Goal: Ask a question

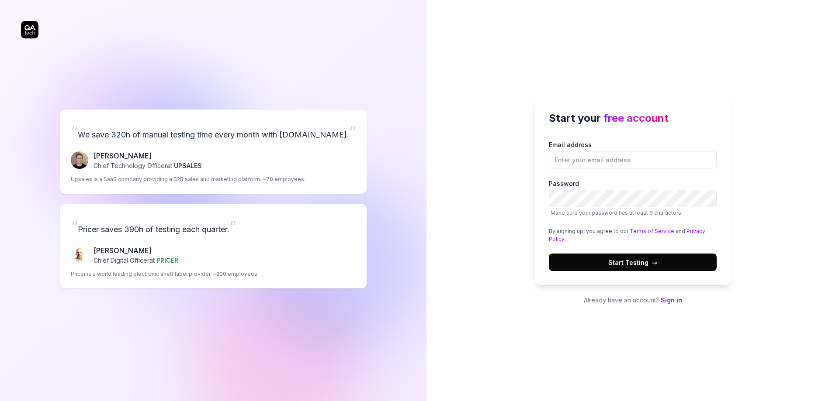
type input "[EMAIL_ADDRESS][DOMAIN_NAME]"
click at [549, 254] on button "Start Testing →" at bounding box center [633, 262] width 168 height 17
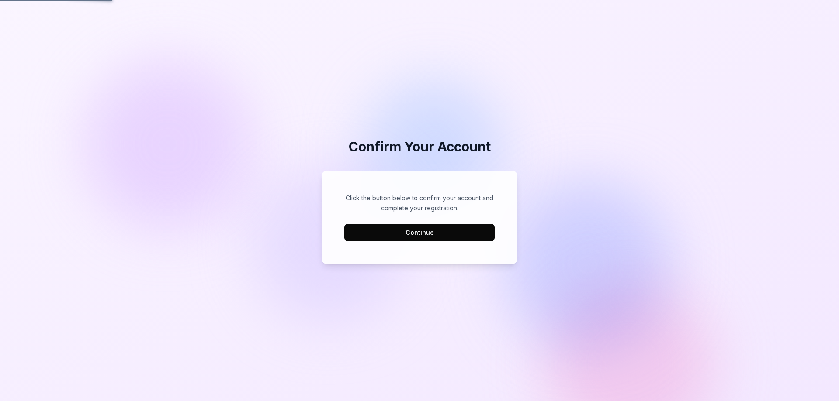
click at [429, 234] on button "Continue" at bounding box center [419, 232] width 150 height 17
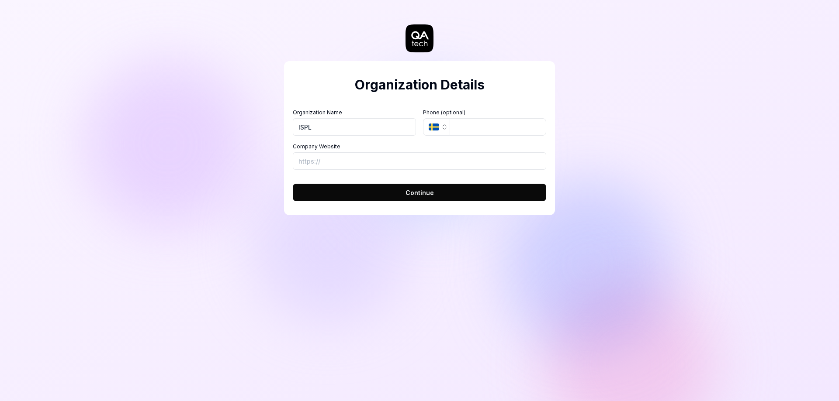
type input "ISPL"
click at [438, 124] on icon "SE" at bounding box center [433, 127] width 10 height 7
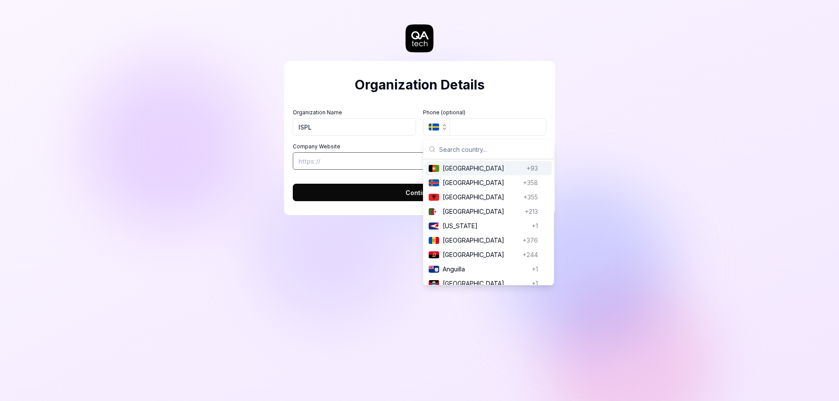
click at [372, 162] on input "Company Website" at bounding box center [419, 160] width 253 height 17
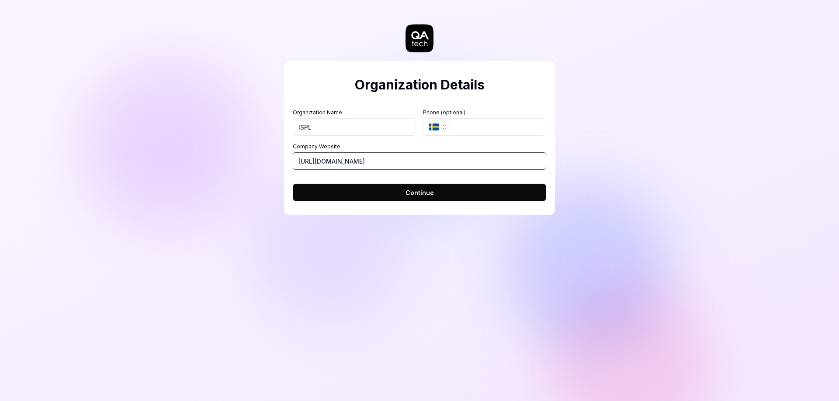
type input "[URL][DOMAIN_NAME]"
click at [371, 187] on button "Continue" at bounding box center [419, 192] width 253 height 17
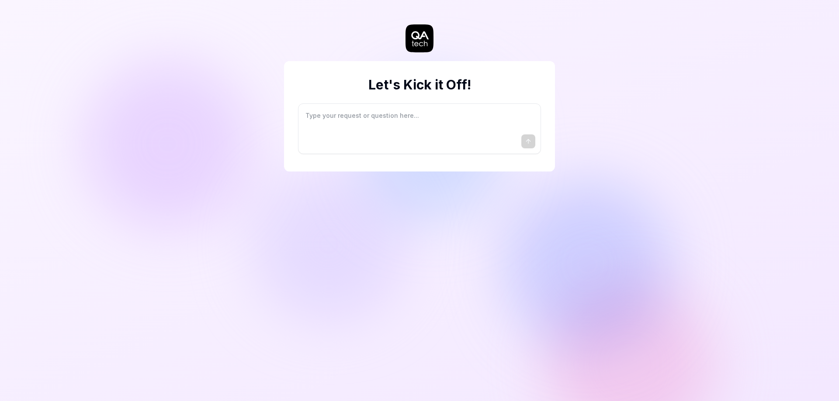
type textarea "*"
type textarea "I"
type textarea "*"
type textarea "I"
type textarea "*"
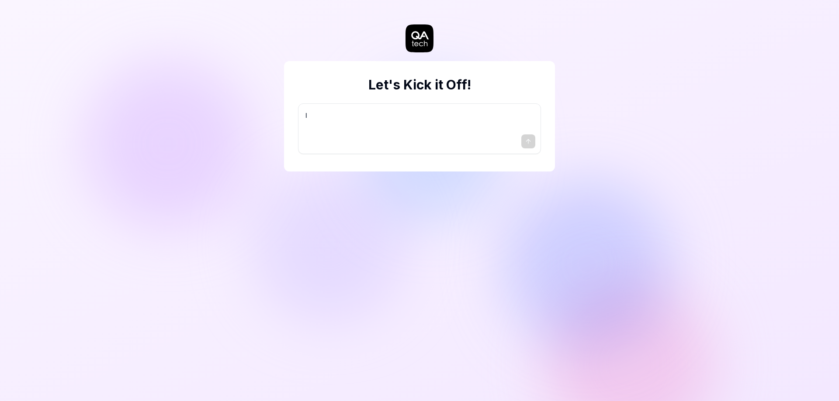
type textarea "I w"
type textarea "*"
type textarea "I wa"
type textarea "*"
type textarea "I wan"
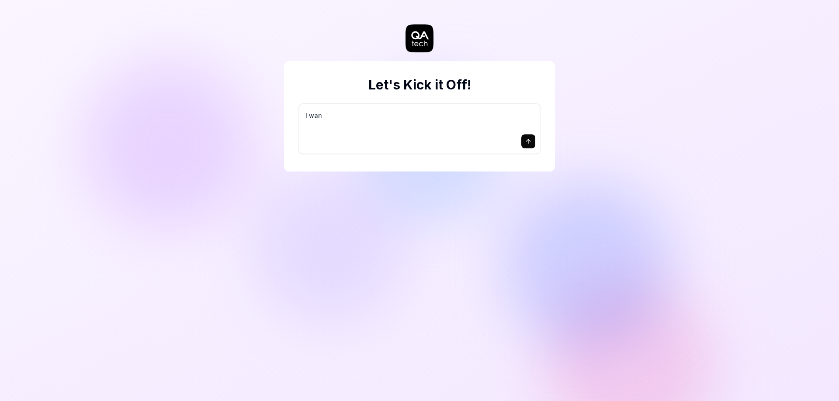
type textarea "*"
type textarea "I want"
type textarea "*"
type textarea "I want"
type textarea "*"
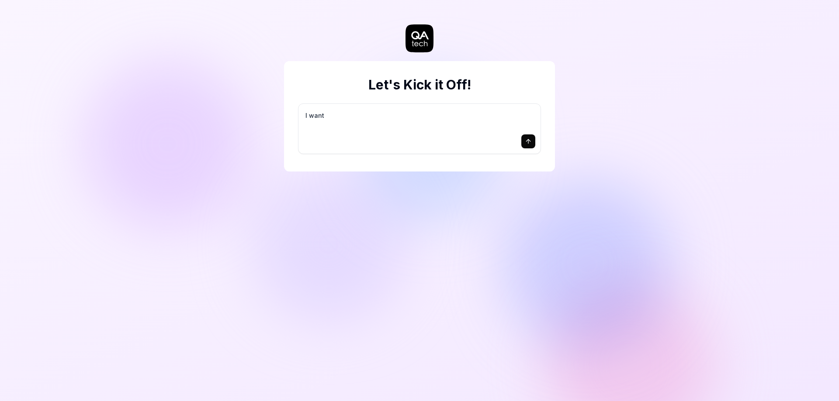
type textarea "I want a"
type textarea "*"
type textarea "I want a"
type textarea "*"
type textarea "I want a g"
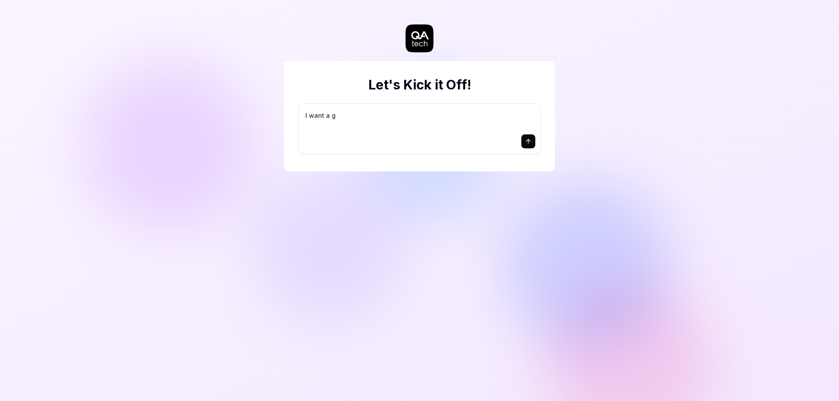
type textarea "*"
type textarea "I want a go"
type textarea "*"
type textarea "I want a goo"
type textarea "*"
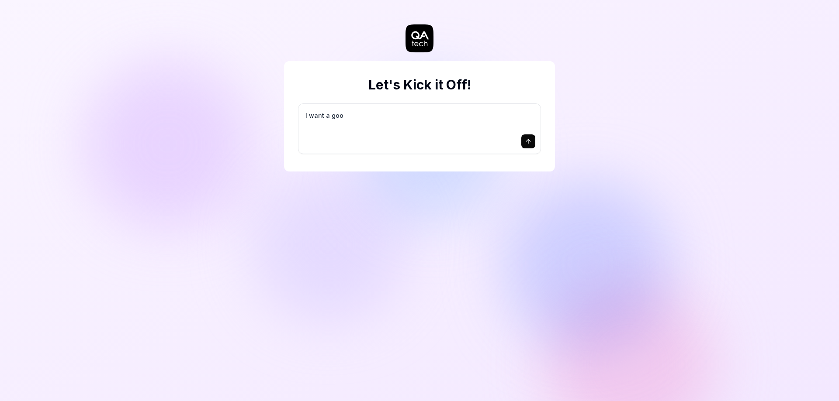
type textarea "I want a good"
type textarea "*"
type textarea "I want a good"
type textarea "*"
type textarea "I want a good t"
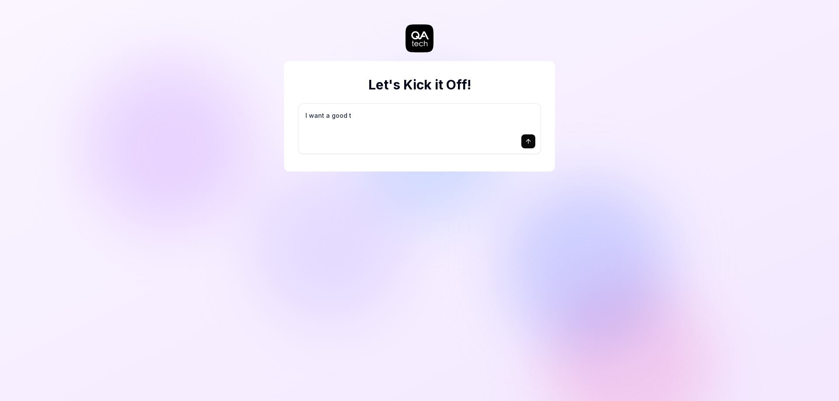
type textarea "*"
type textarea "I want a good te"
type textarea "*"
type textarea "I want a good tes"
type textarea "*"
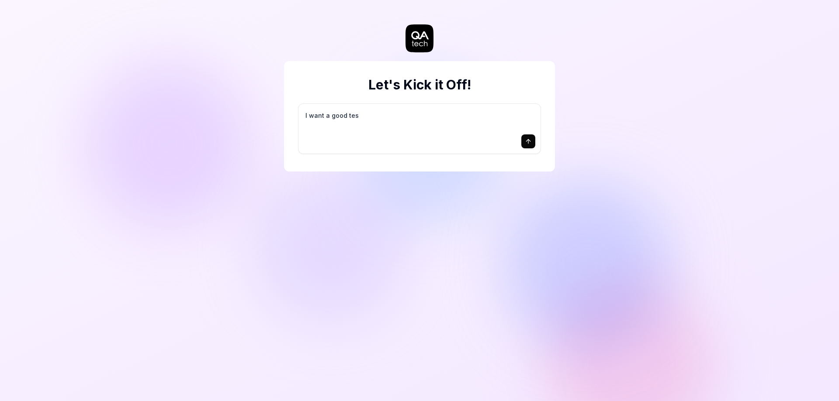
type textarea "I want a good test"
type textarea "*"
type textarea "I want a good test"
type textarea "*"
type textarea "I want a good test s"
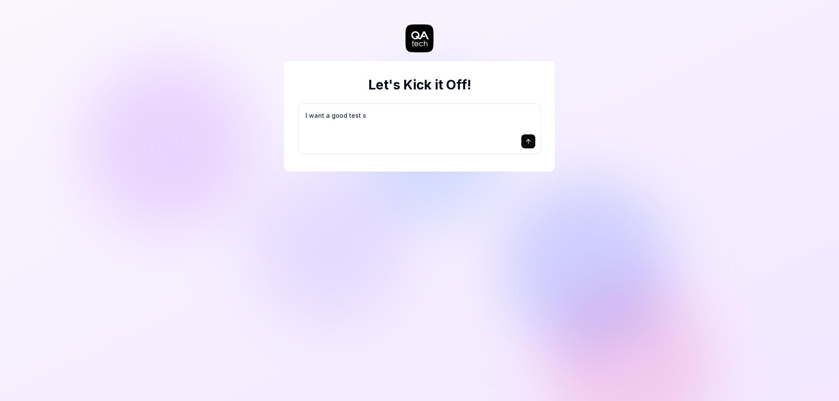
type textarea "*"
type textarea "I want a good test se"
type textarea "*"
type textarea "I want a good test set"
type textarea "*"
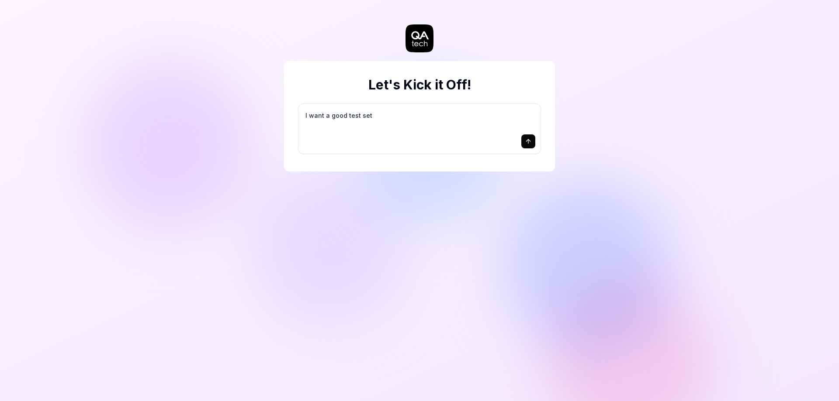
type textarea "I want a good test setu"
type textarea "*"
type textarea "I want a good test setup"
type textarea "*"
type textarea "I want a good test setup"
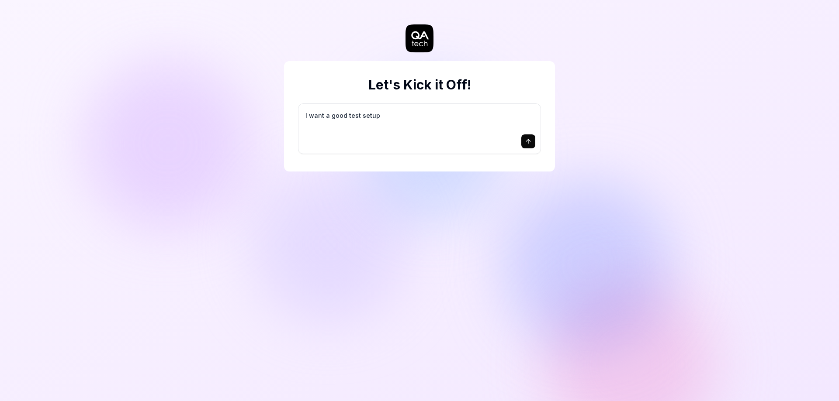
type textarea "*"
type textarea "I want a good test setup f"
type textarea "*"
type textarea "I want a good test setup fo"
type textarea "*"
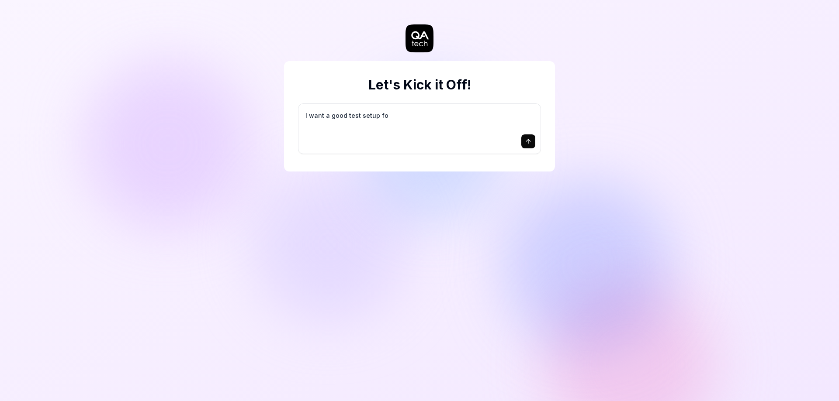
type textarea "I want a good test setup for"
type textarea "*"
type textarea "I want a good test setup for"
type textarea "*"
type textarea "I want a good test setup for m"
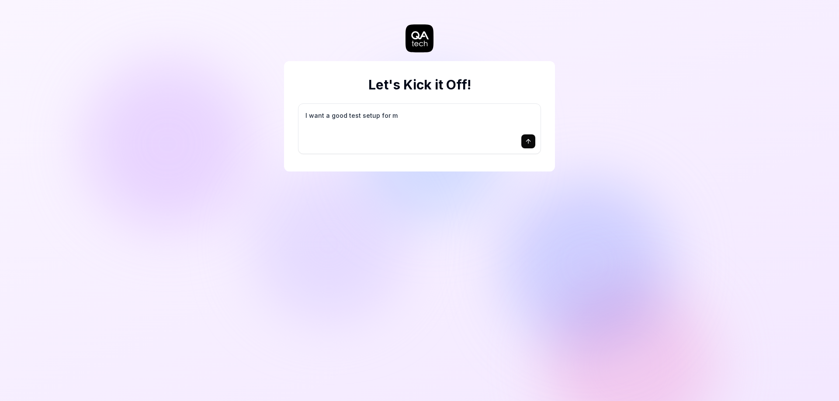
type textarea "*"
type textarea "I want a good test setup for my"
type textarea "*"
type textarea "I want a good test setup for my"
type textarea "*"
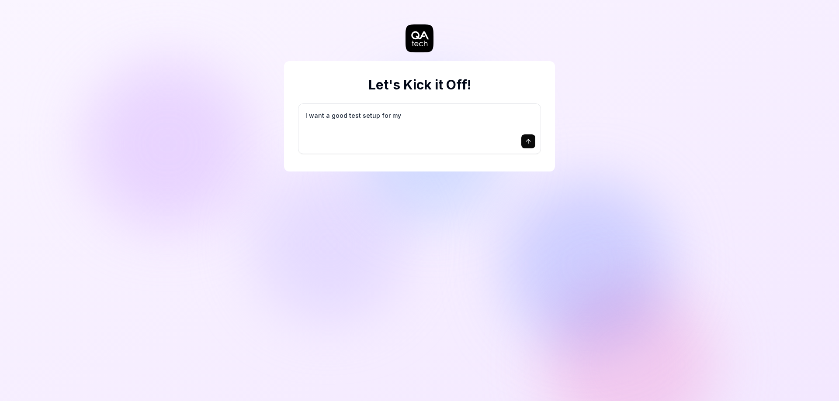
type textarea "I want a good test setup for my s"
type textarea "*"
type textarea "I want a good test setup for my si"
type textarea "*"
type textarea "I want a good test setup for my sit"
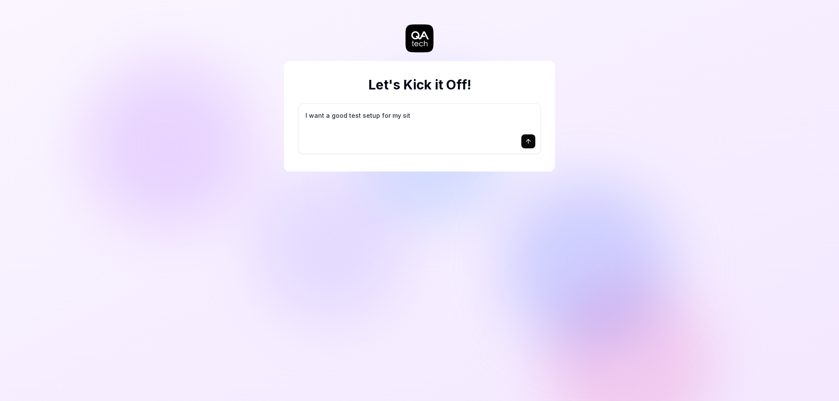
type textarea "*"
type textarea "I want a good test setup for my site"
type textarea "*"
type textarea "I want a good test setup for my site"
type textarea "*"
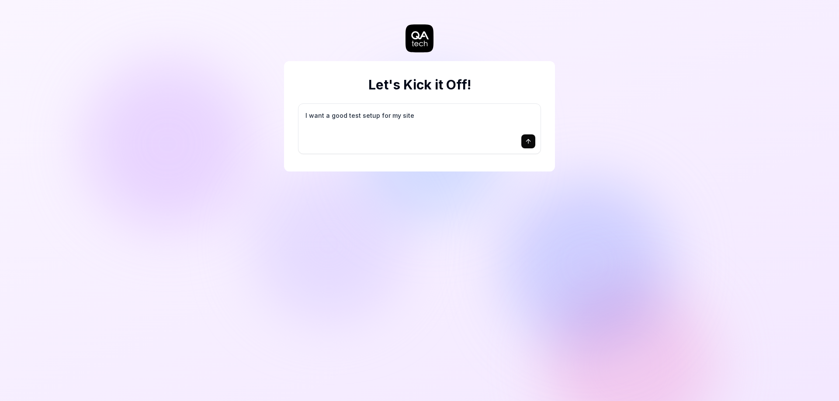
type textarea "I want a good test setup for my site -"
type textarea "*"
type textarea "I want a good test setup for my site -"
type textarea "*"
type textarea "I want a good test setup for my site - h"
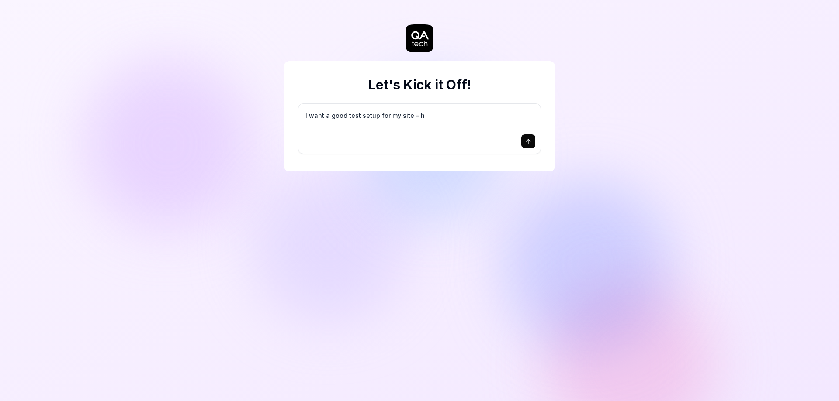
type textarea "*"
type textarea "I want a good test setup for my site - he"
type textarea "*"
type textarea "I want a good test setup for my site - hel"
type textarea "*"
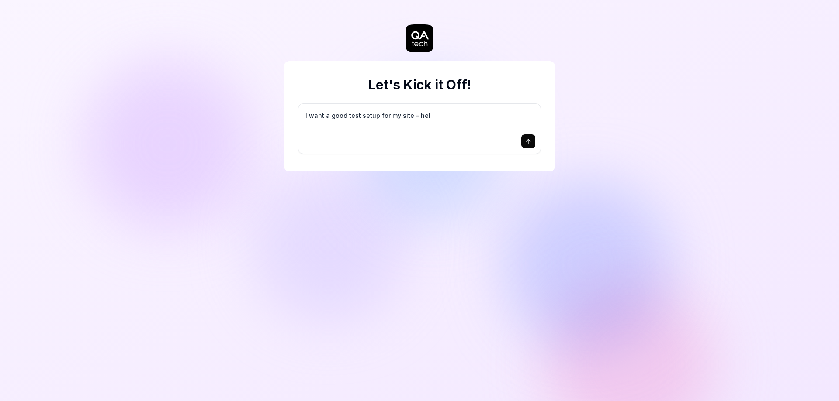
type textarea "I want a good test setup for my site - help"
type textarea "*"
type textarea "I want a good test setup for my site - help"
type textarea "*"
type textarea "I want a good test setup for my site - help m"
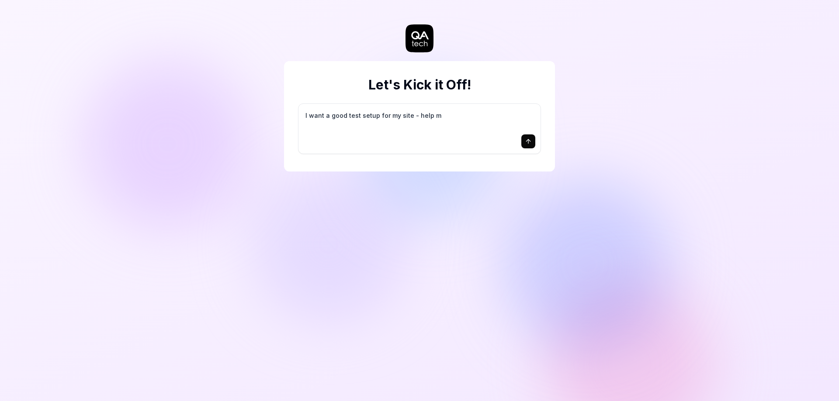
type textarea "*"
type textarea "I want a good test setup for my site - help me"
type textarea "*"
type textarea "I want a good test setup for my site - help me"
type textarea "*"
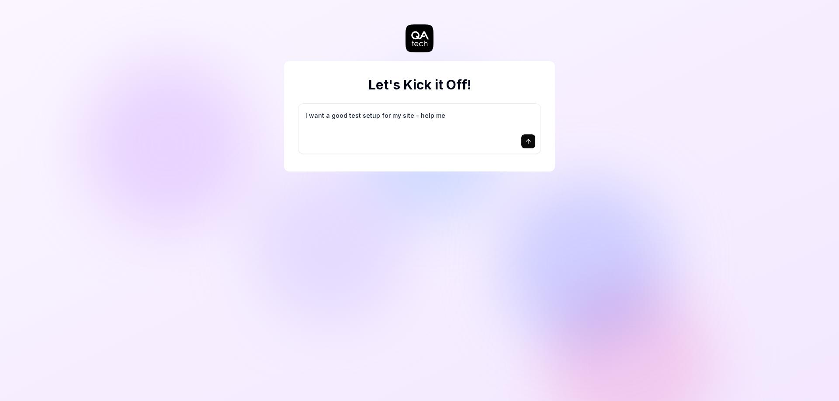
type textarea "I want a good test setup for my site - help me c"
type textarea "*"
type textarea "I want a good test setup for my site - help me cr"
type textarea "*"
type textarea "I want a good test setup for my site - help me cre"
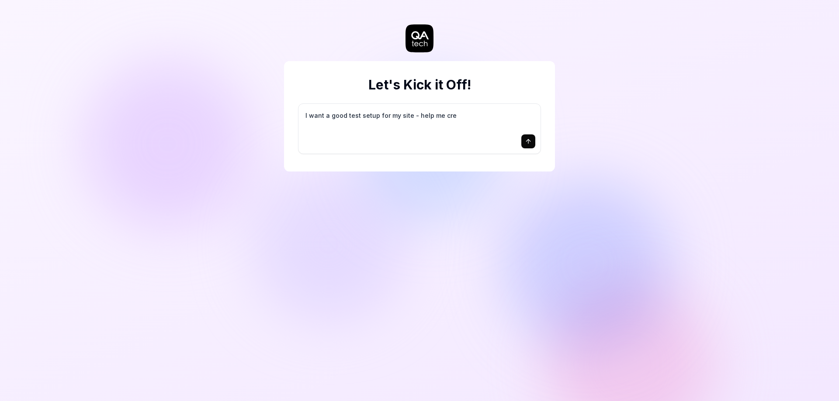
type textarea "*"
type textarea "I want a good test setup for my site - help me crea"
type textarea "*"
type textarea "I want a good test setup for my site - help me creat"
type textarea "*"
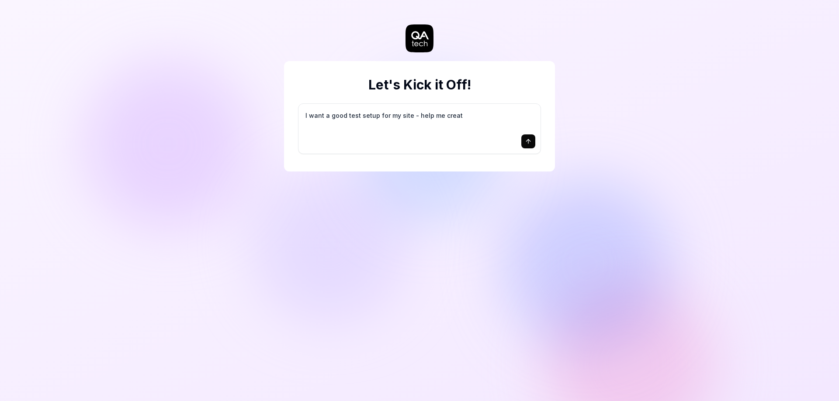
type textarea "I want a good test setup for my site - help me create"
type textarea "*"
type textarea "I want a good test setup for my site - help me create"
type textarea "*"
type textarea "I want a good test setup for my site - help me create t"
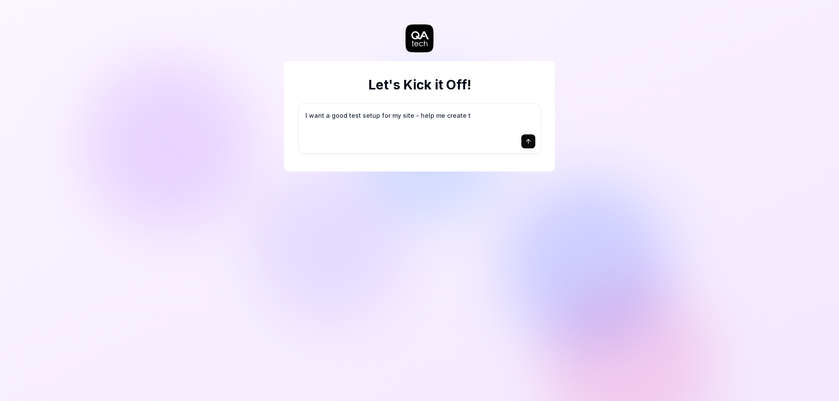
type textarea "*"
type textarea "I want a good test setup for my site - help me create th"
type textarea "*"
type textarea "I want a good test setup for my site - help me create the"
type textarea "*"
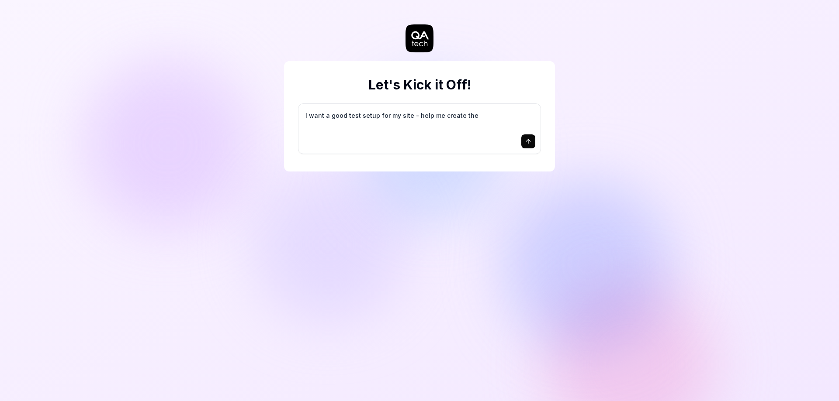
type textarea "I want a good test setup for my site - help me create the"
type textarea "*"
type textarea "I want a good test setup for my site - help me create the f"
type textarea "*"
type textarea "I want a good test setup for my site - help me create the fi"
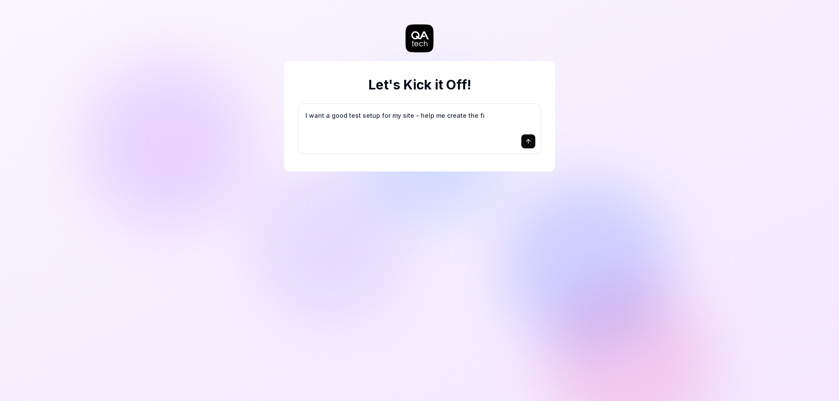
type textarea "*"
type textarea "I want a good test setup for my site - help me create the fir"
type textarea "*"
type textarea "I want a good test setup for my site - help me create the firs"
type textarea "*"
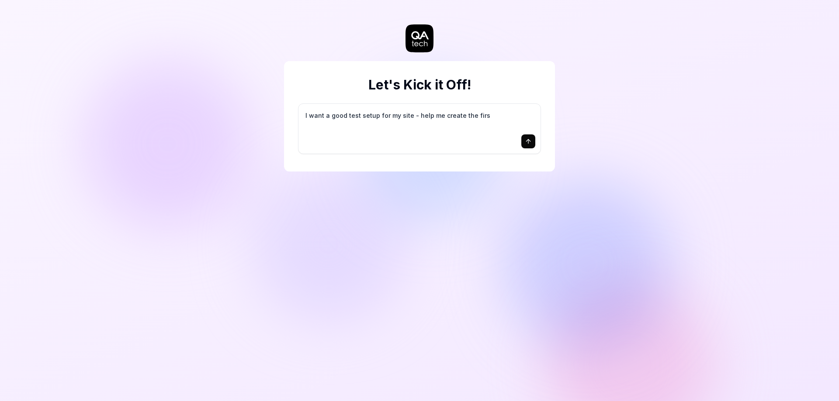
type textarea "I want a good test setup for my site - help me create the first"
type textarea "*"
type textarea "I want a good test setup for my site - help me create the first"
type textarea "*"
type textarea "I want a good test setup for my site - help me create the first 3"
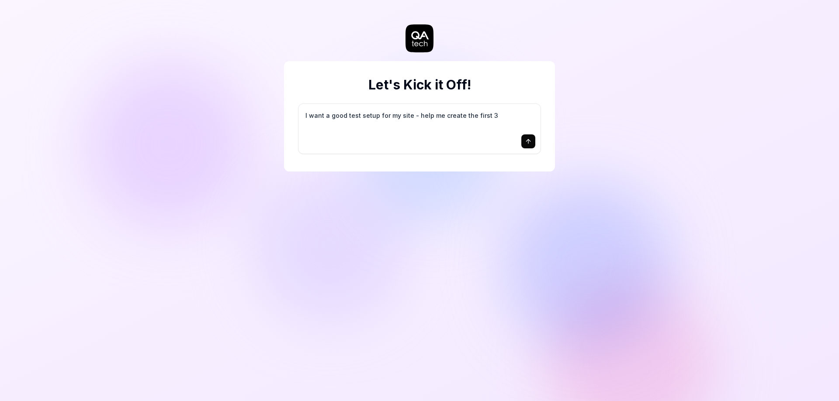
type textarea "*"
type textarea "I want a good test setup for my site - help me create the first 3-"
type textarea "*"
type textarea "I want a good test setup for my site - help me create the first 3-5"
type textarea "*"
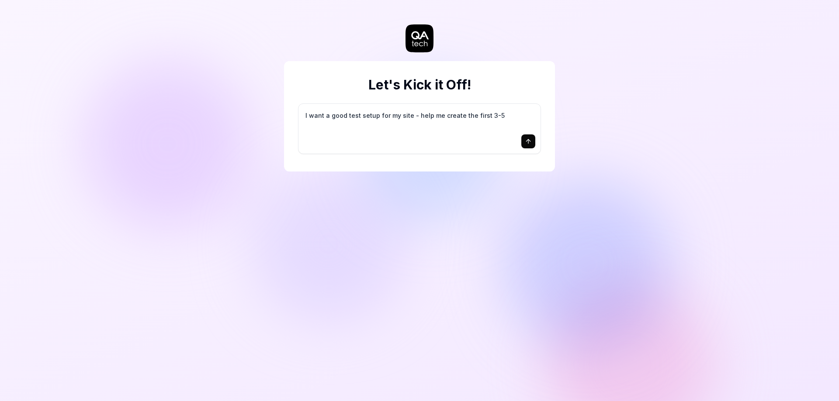
type textarea "I want a good test setup for my site - help me create the first 3-5"
type textarea "*"
type textarea "I want a good test setup for my site - help me create the first 3-5 t"
type textarea "*"
type textarea "I want a good test setup for my site - help me create the first 3-5 te"
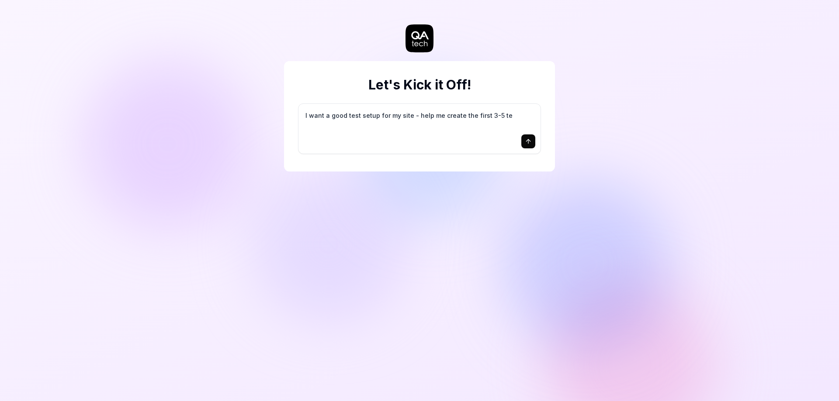
type textarea "*"
type textarea "I want a good test setup for my site - help me create the first 3-5 tes"
type textarea "*"
type textarea "I want a good test setup for my site - help me create the first 3-5 test"
type textarea "*"
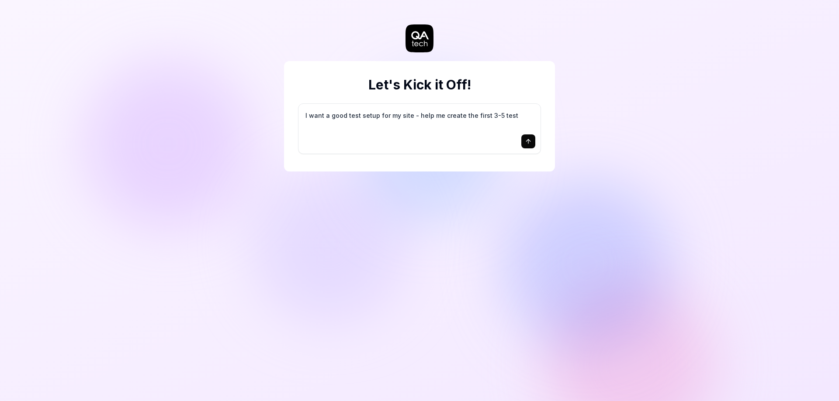
type textarea "I want a good test setup for my site - help me create the first 3-5 test"
type textarea "*"
type textarea "I want a good test setup for my site - help me create the first 3-5 test c"
type textarea "*"
type textarea "I want a good test setup for my site - help me create the first 3-5 test ca"
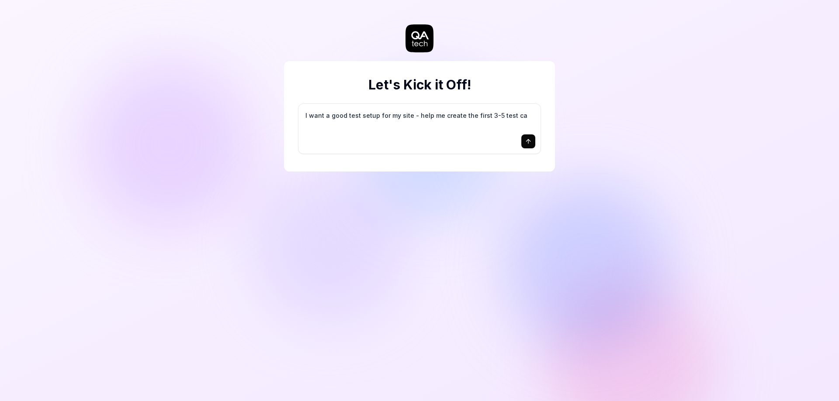
type textarea "*"
type textarea "I want a good test setup for my site - help me create the first 3-5 test cas"
type textarea "*"
type textarea "I want a good test setup for my site - help me create the first 3-5 test case"
type textarea "*"
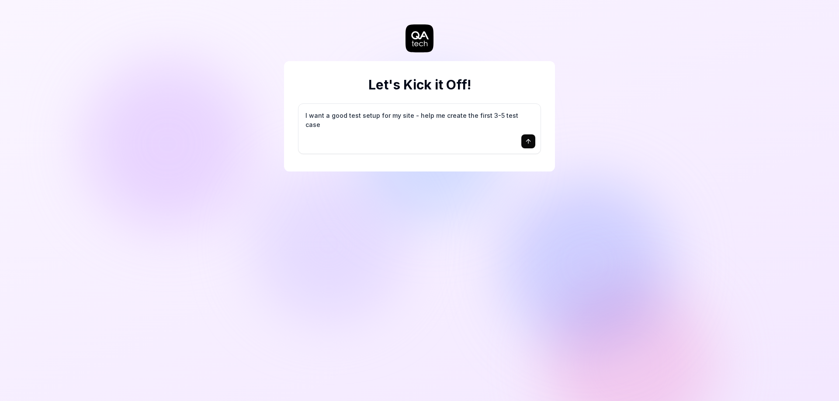
type textarea "I want a good test setup for my site - help me create the first 3-5 test cases"
click at [469, 114] on textarea "I want a good test setup for my site - help me create the first 3-5 test cases" at bounding box center [419, 120] width 231 height 22
type textarea "*"
type textarea "I want a good test setup for my site - help me create the test cases"
type textarea "*"
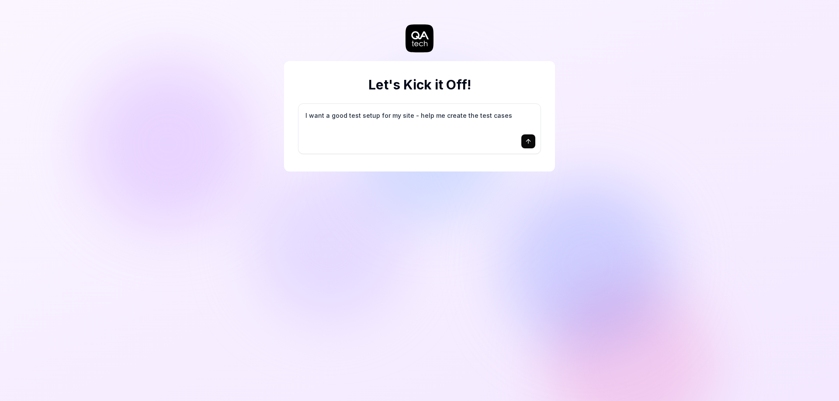
type textarea "*"
click at [501, 115] on textarea "I want a good test setup for my site - help me create the test cases" at bounding box center [419, 120] width 231 height 22
type textarea "I want a good test setup for my site - help me create the test cases"
type textarea "*"
paste textarea "[URL][TECHNICAL_ID]"
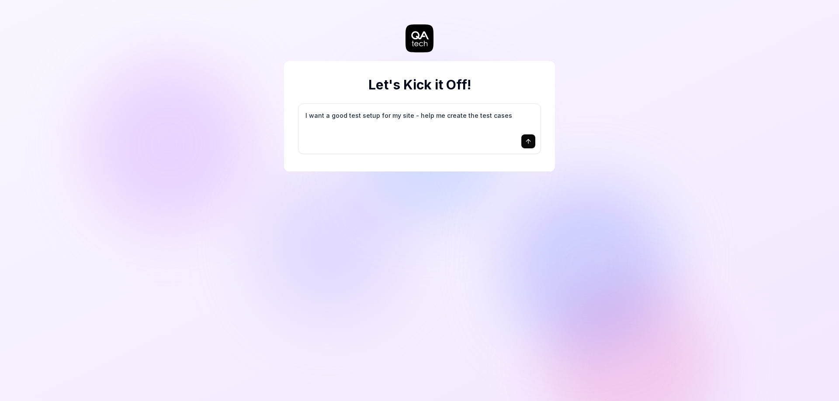
type textarea "I want a good test setup for my site [URL][TECHNICAL_ID] help me create the tes…"
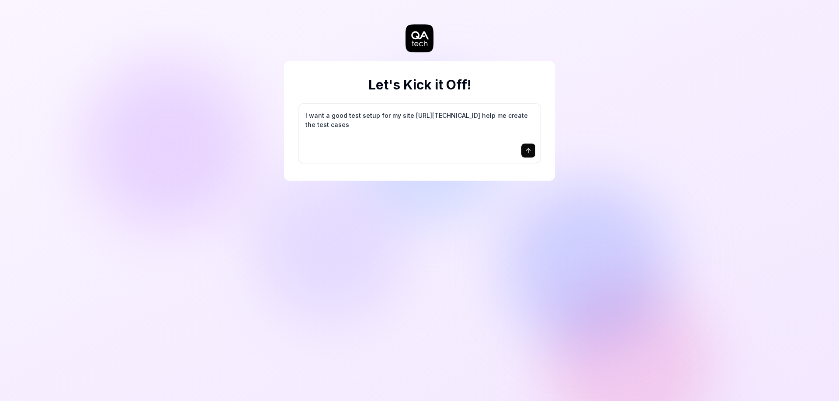
type textarea "*"
type textarea "I want a good test setup for my site [URL][TECHNICAL_ID] - help me create the t…"
click at [529, 153] on icon "submit" at bounding box center [528, 150] width 7 height 7
type textarea "*"
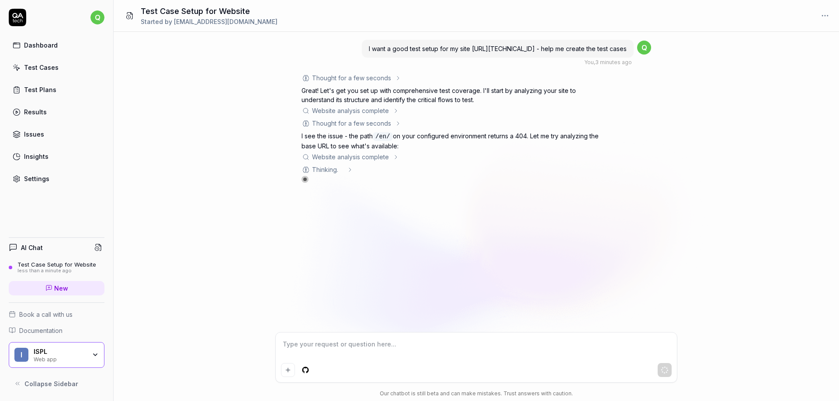
type textarea "*"
